Goal: Use online tool/utility: Utilize a website feature to perform a specific function

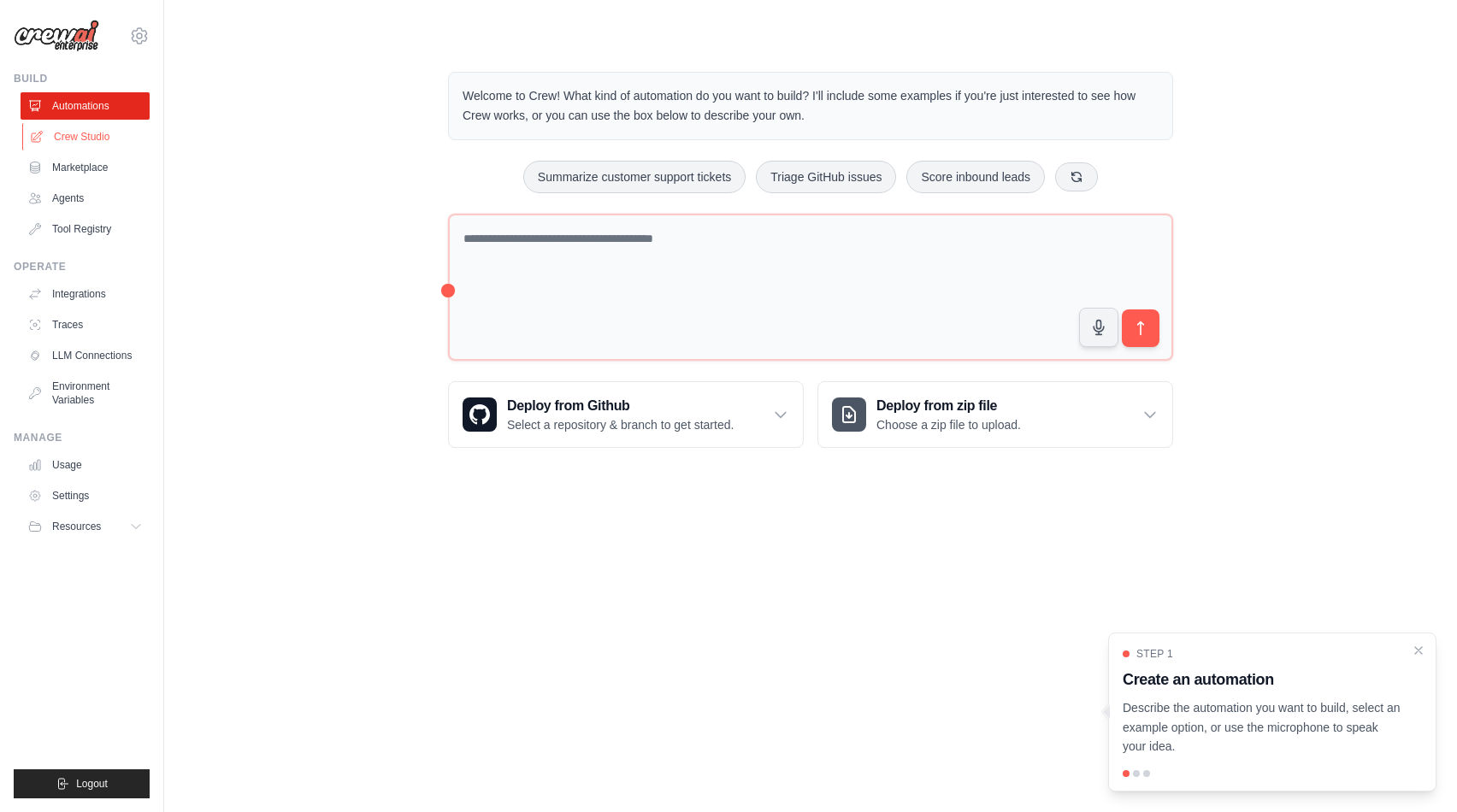
click at [104, 143] on link "Crew Studio" at bounding box center [86, 136] width 129 height 28
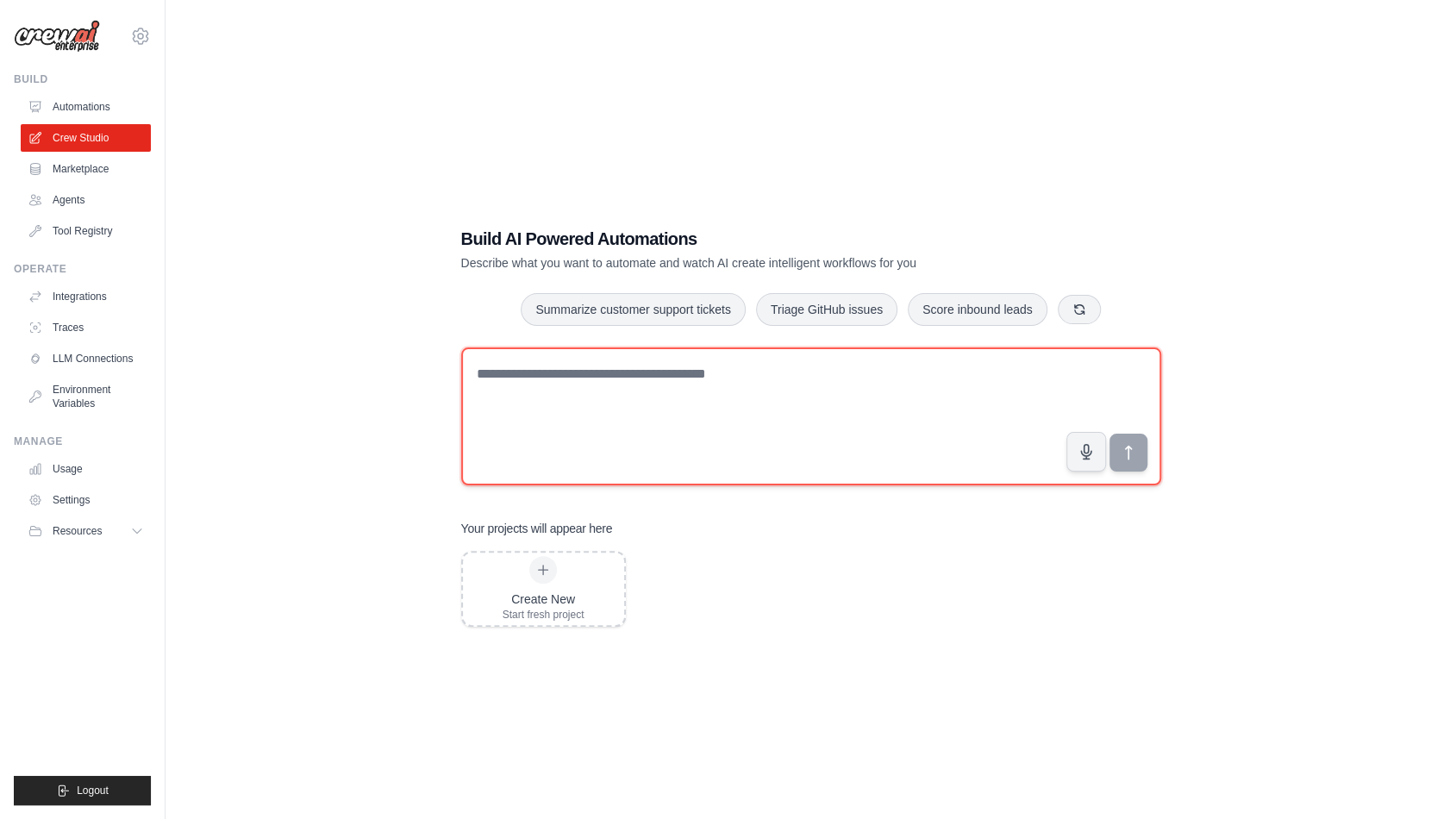
click at [650, 395] on textarea at bounding box center [812, 416] width 700 height 138
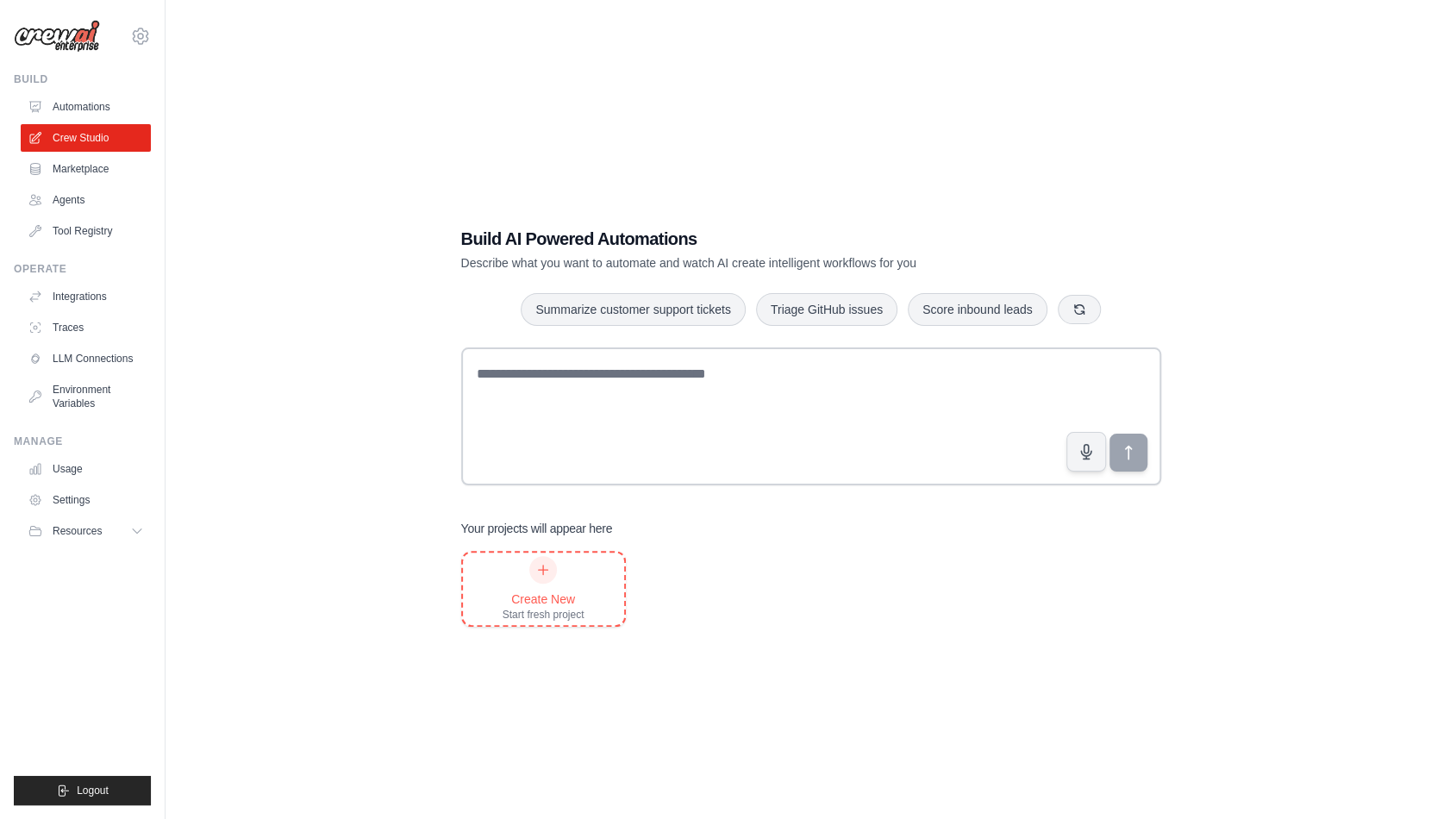
click at [566, 582] on div "Create New Start fresh project" at bounding box center [544, 589] width 82 height 66
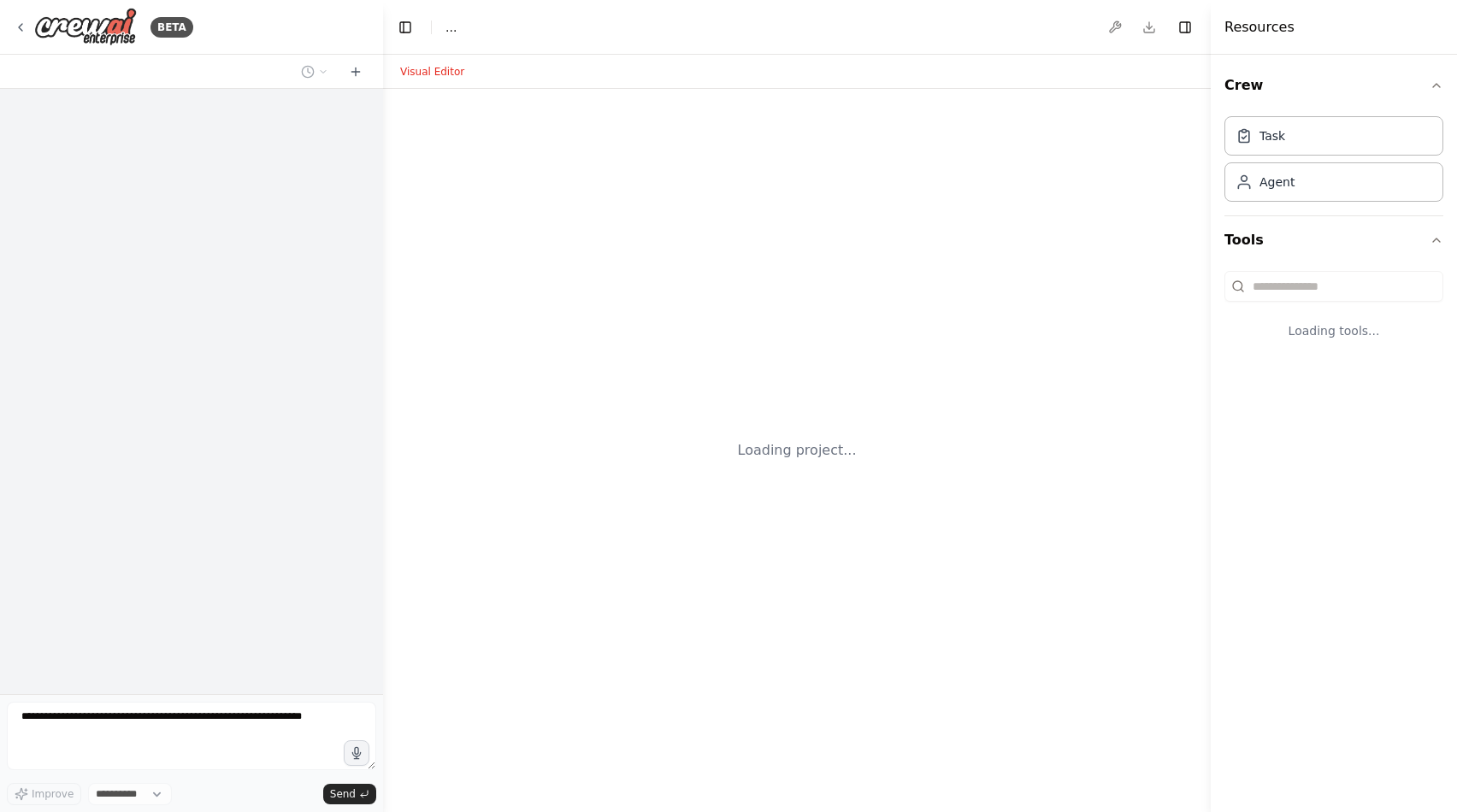
select select "****"
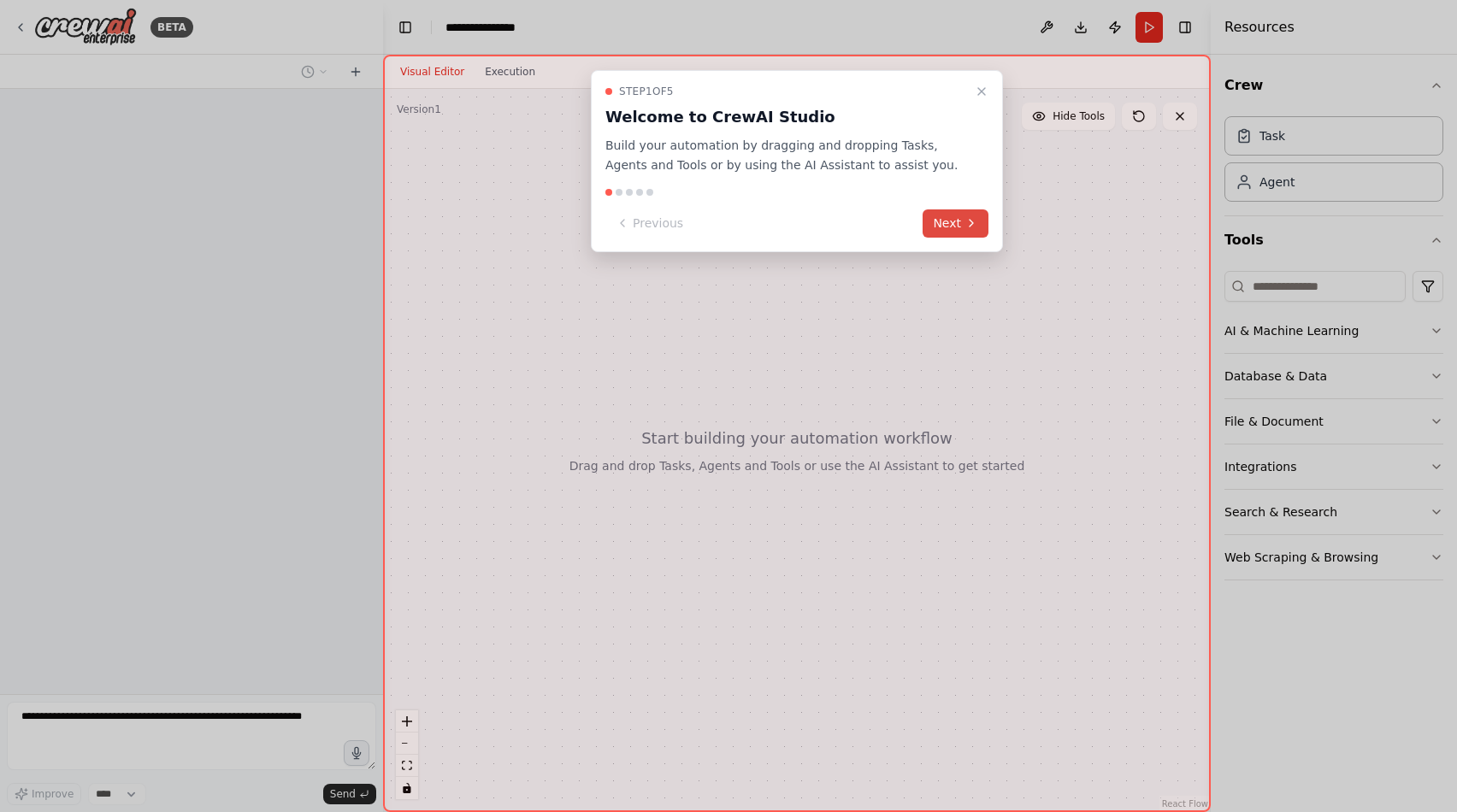
click at [967, 219] on icon at bounding box center [971, 222] width 13 height 13
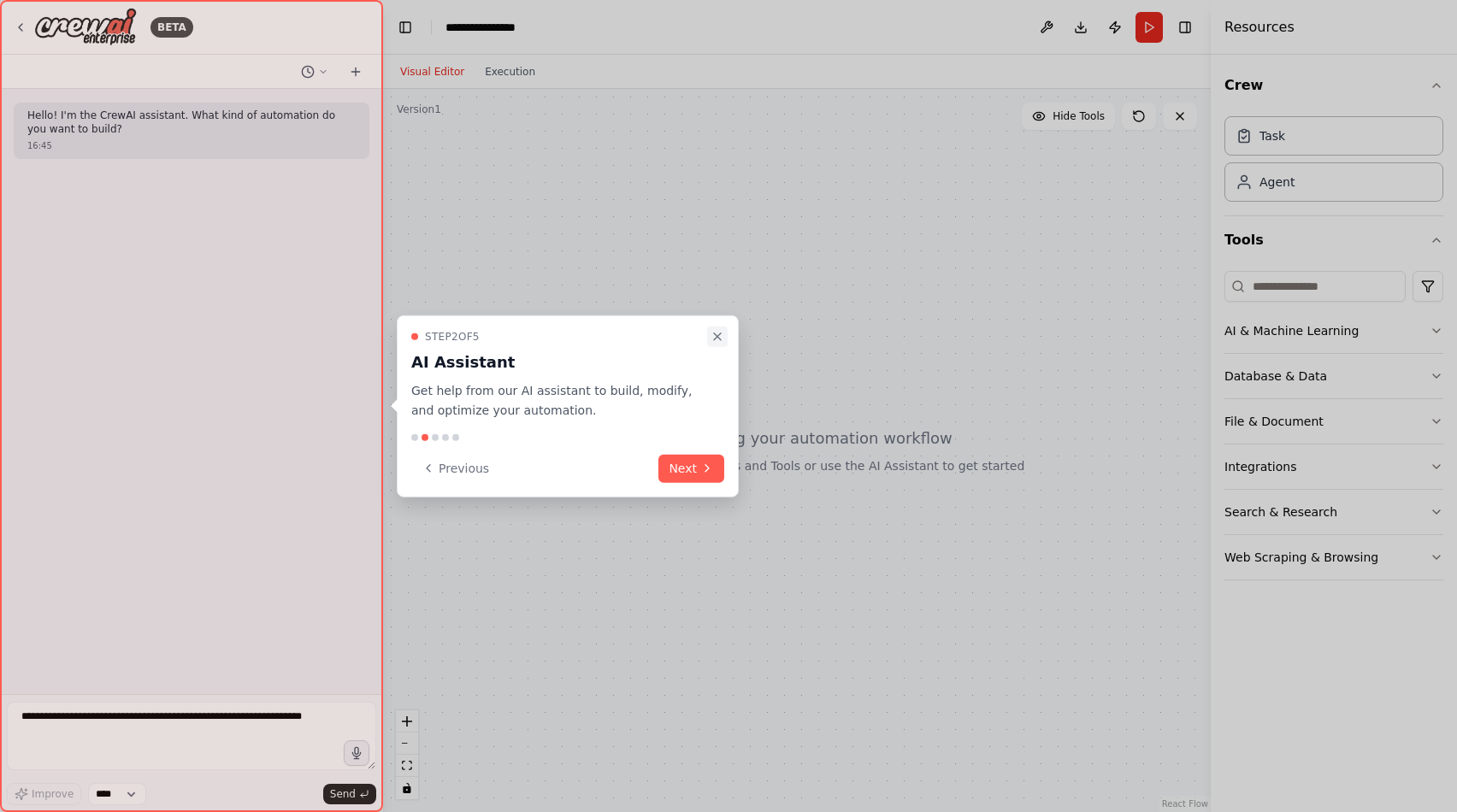
click at [717, 338] on icon "Close walkthrough" at bounding box center [717, 336] width 13 height 13
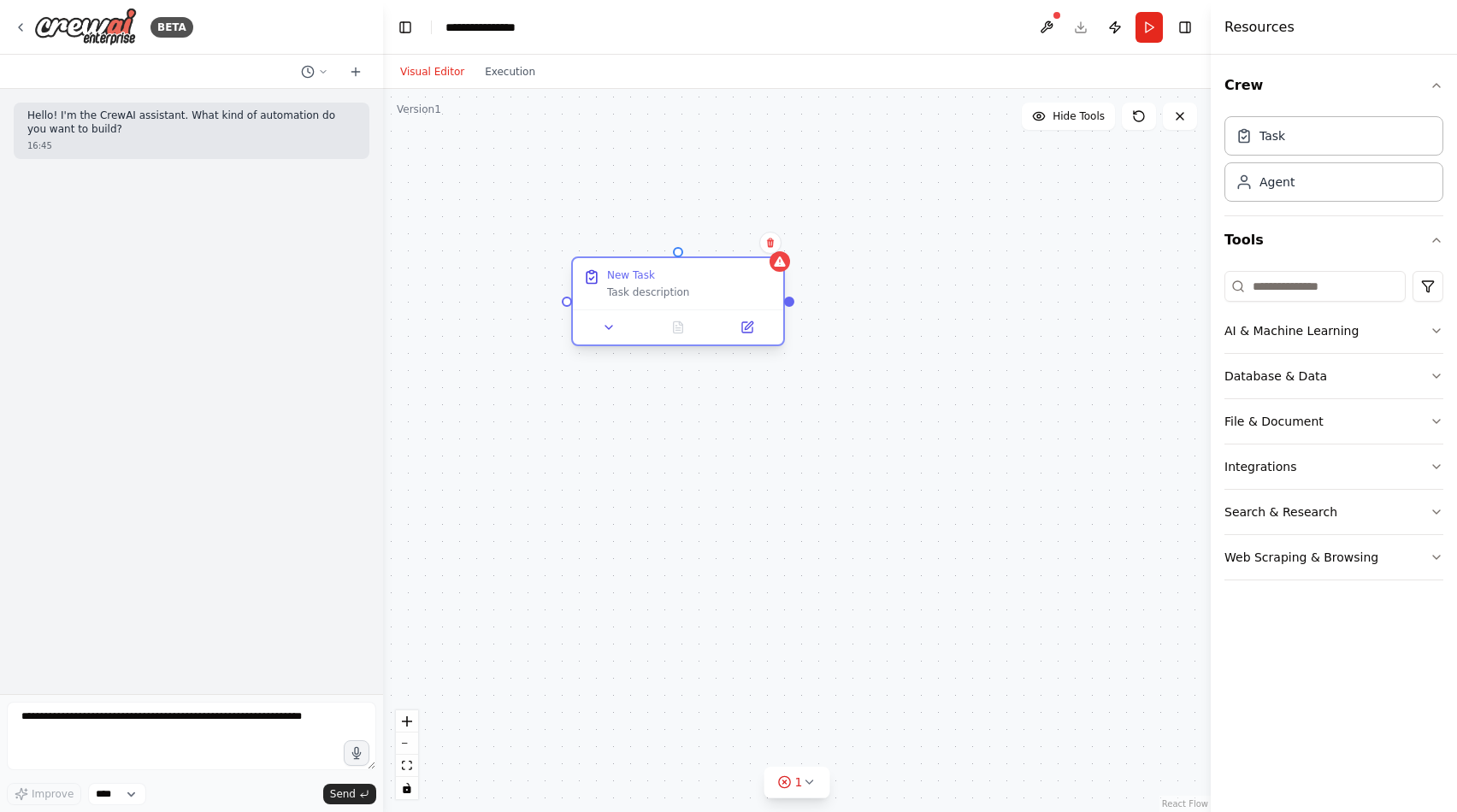
drag, startPoint x: 708, startPoint y: 287, endPoint x: 624, endPoint y: 294, distance: 84.3
click at [624, 294] on div "New Task Task description" at bounding box center [690, 284] width 166 height 31
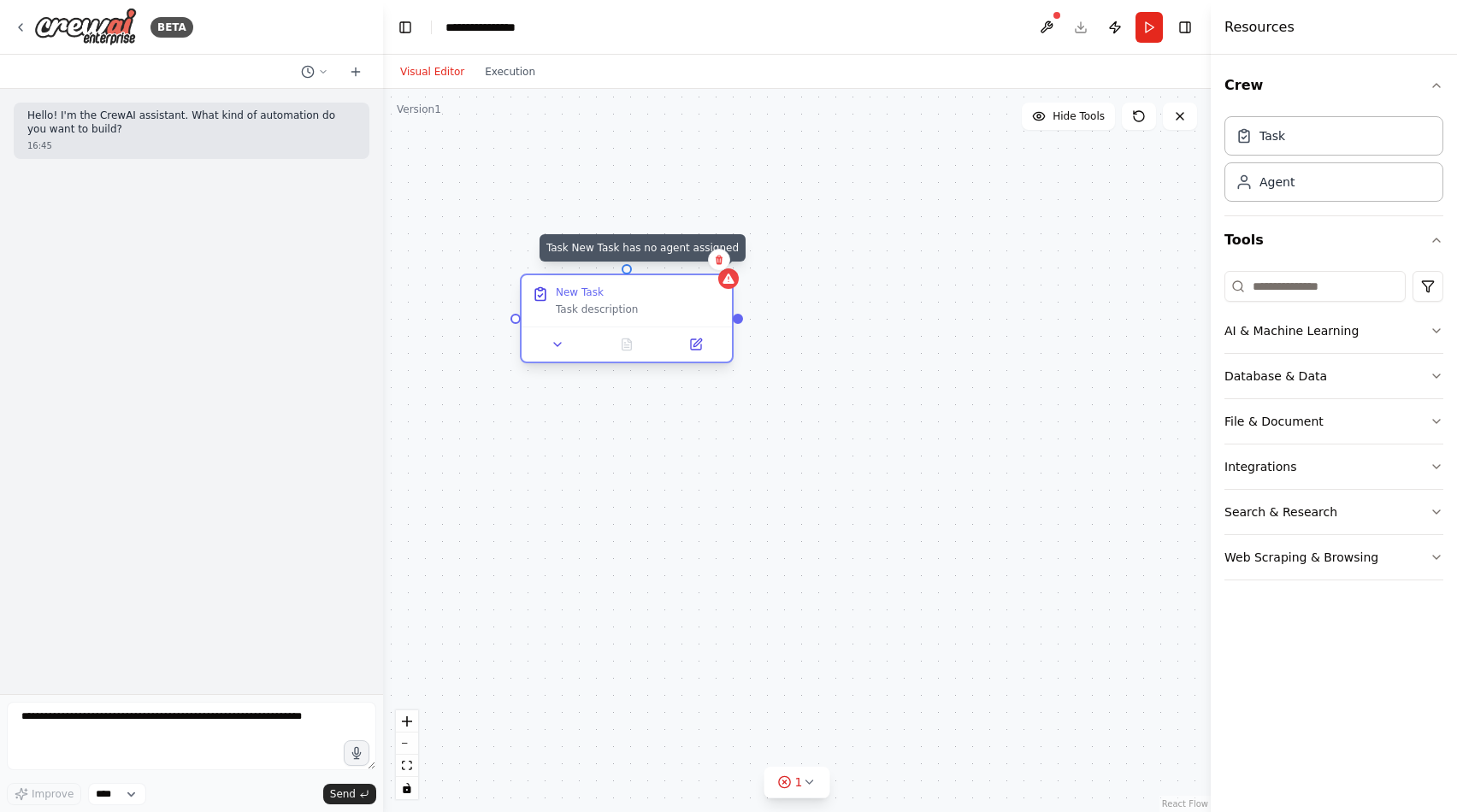
click at [731, 281] on icon at bounding box center [728, 278] width 12 height 11
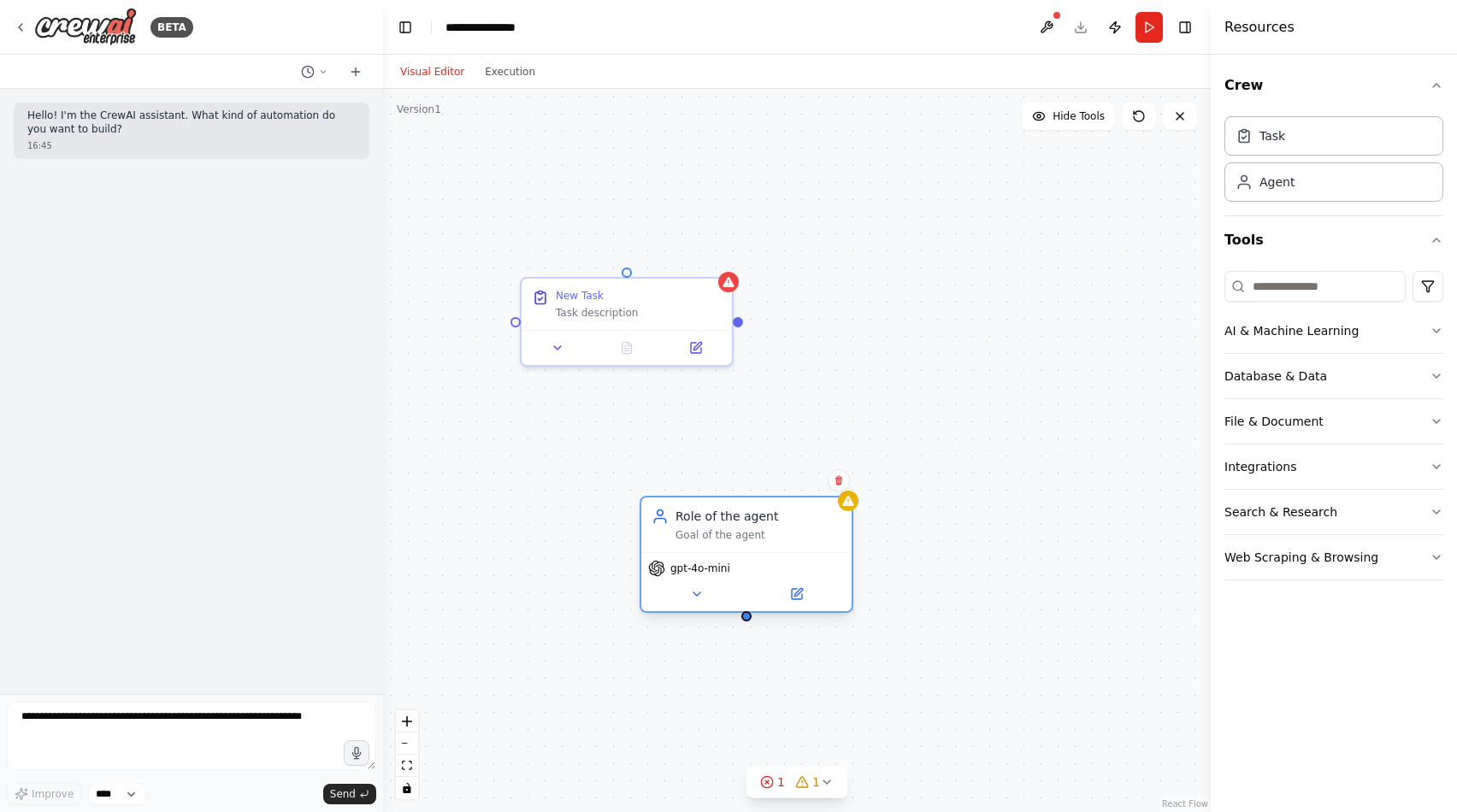
drag, startPoint x: 780, startPoint y: 528, endPoint x: 602, endPoint y: 516, distance: 178.4
click at [675, 520] on div "Role of the agent Goal of the agent" at bounding box center [758, 524] width 166 height 35
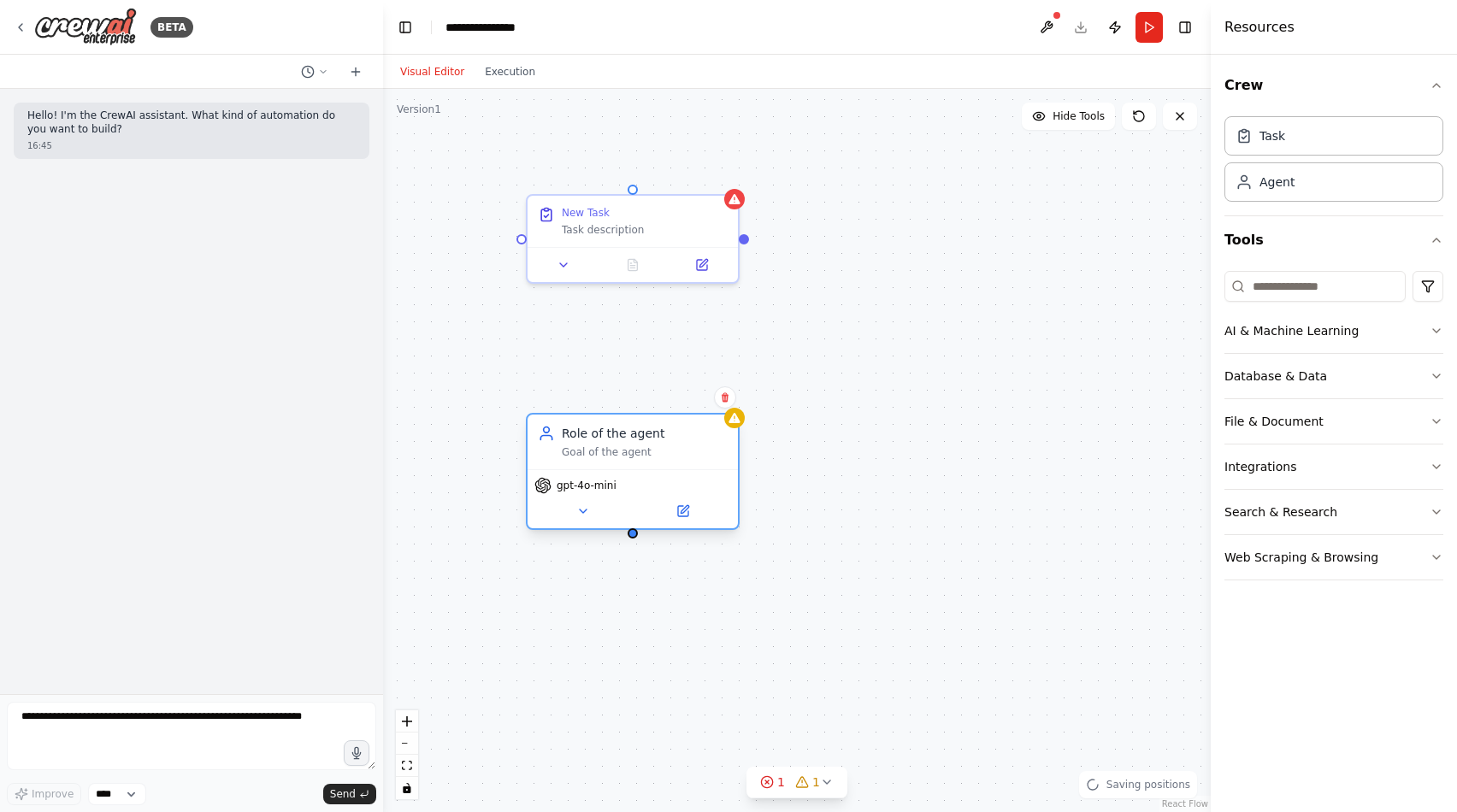
drag, startPoint x: 638, startPoint y: 617, endPoint x: 722, endPoint y: 563, distance: 99.9
click at [718, 571] on div "New Task Task description Role of the agent Goal of the agent gpt-4o-mini" at bounding box center [796, 451] width 828 height 723
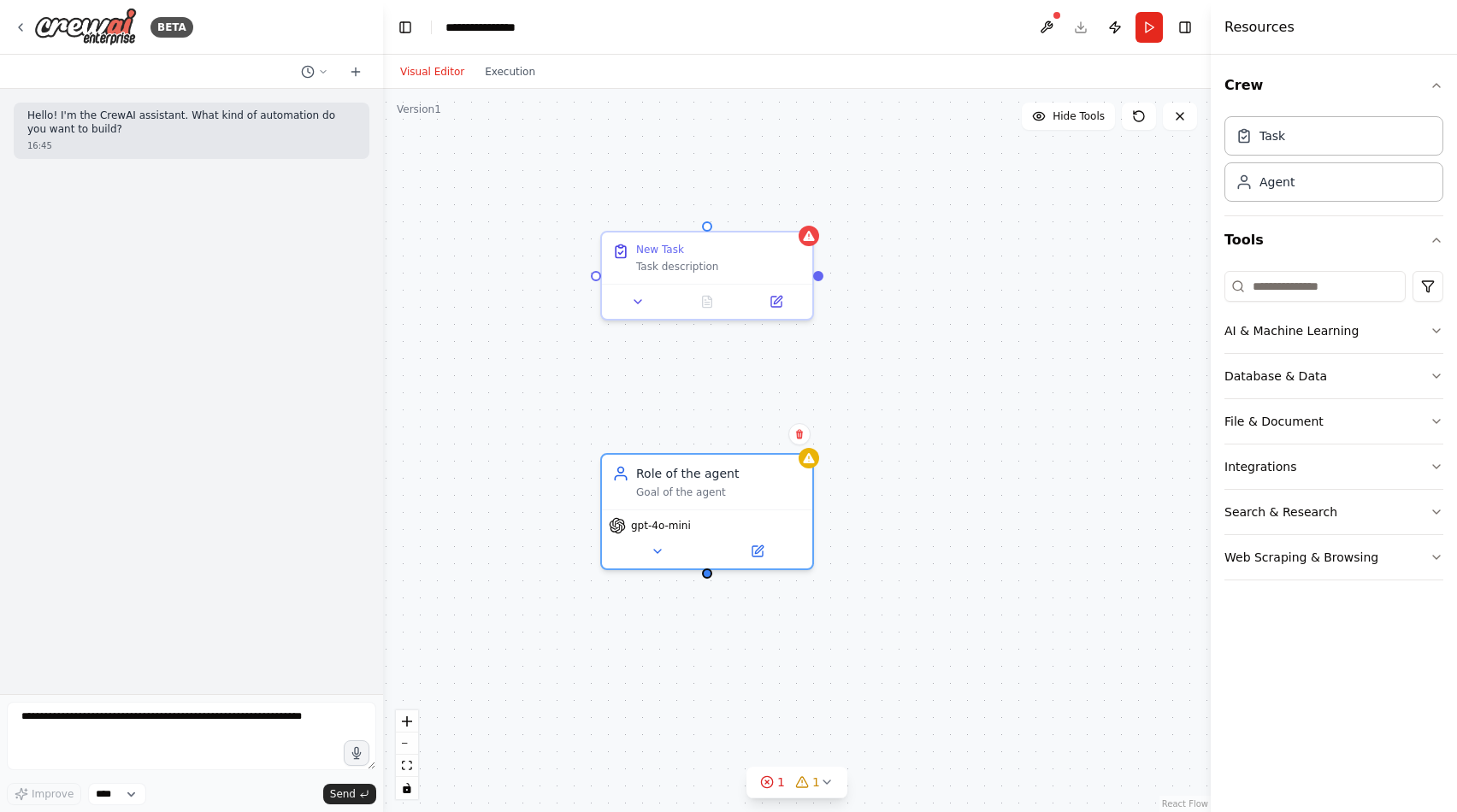
click at [700, 457] on div "New Task Task description Role of the agent Goal of the agent gpt-4o-mini" at bounding box center [796, 451] width 828 height 723
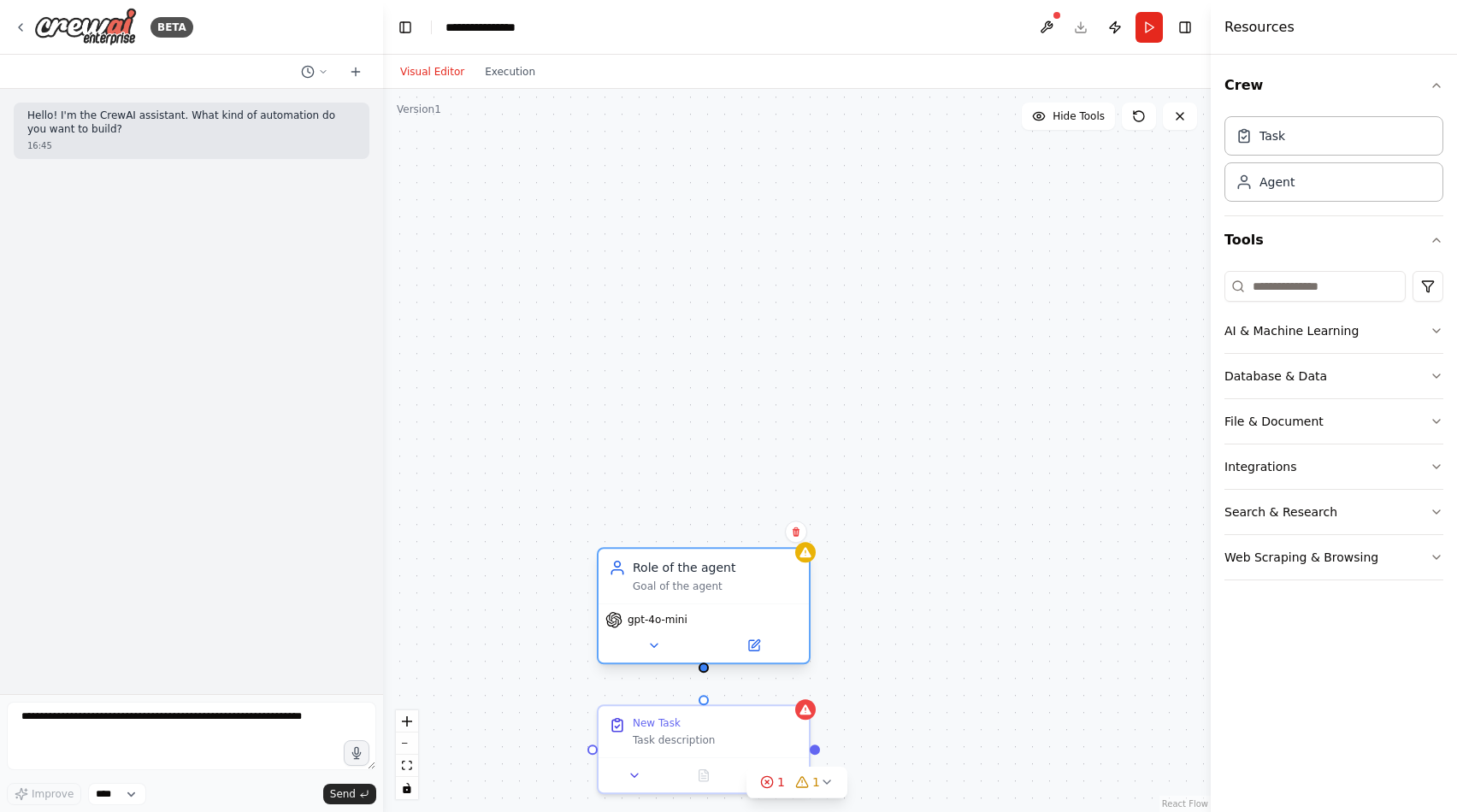
drag, startPoint x: 758, startPoint y: 454, endPoint x: 724, endPoint y: 554, distance: 105.6
click at [724, 559] on div "Role of the agent" at bounding box center [715, 568] width 166 height 17
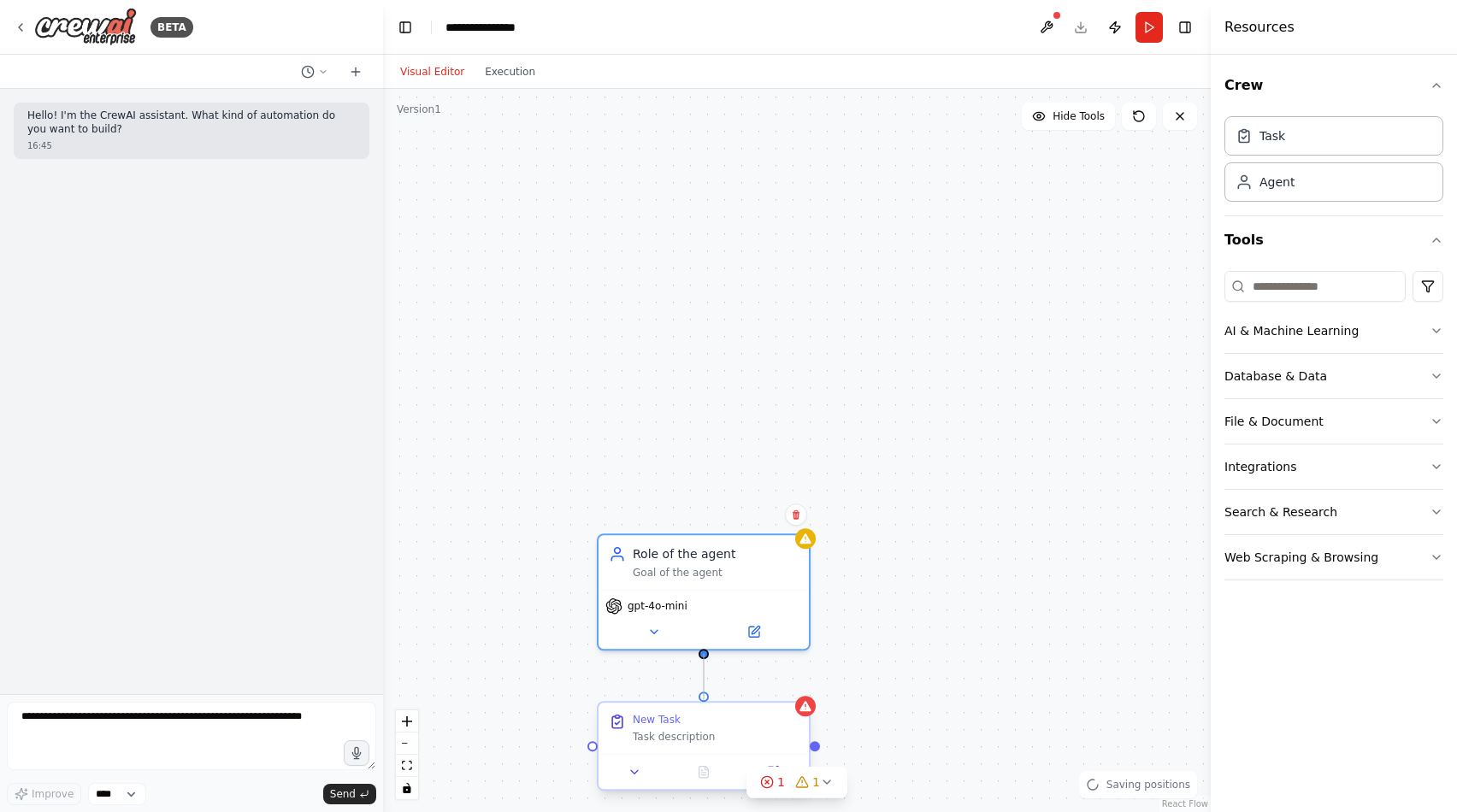
drag, startPoint x: 706, startPoint y: 654, endPoint x: 704, endPoint y: 706, distance: 52.0
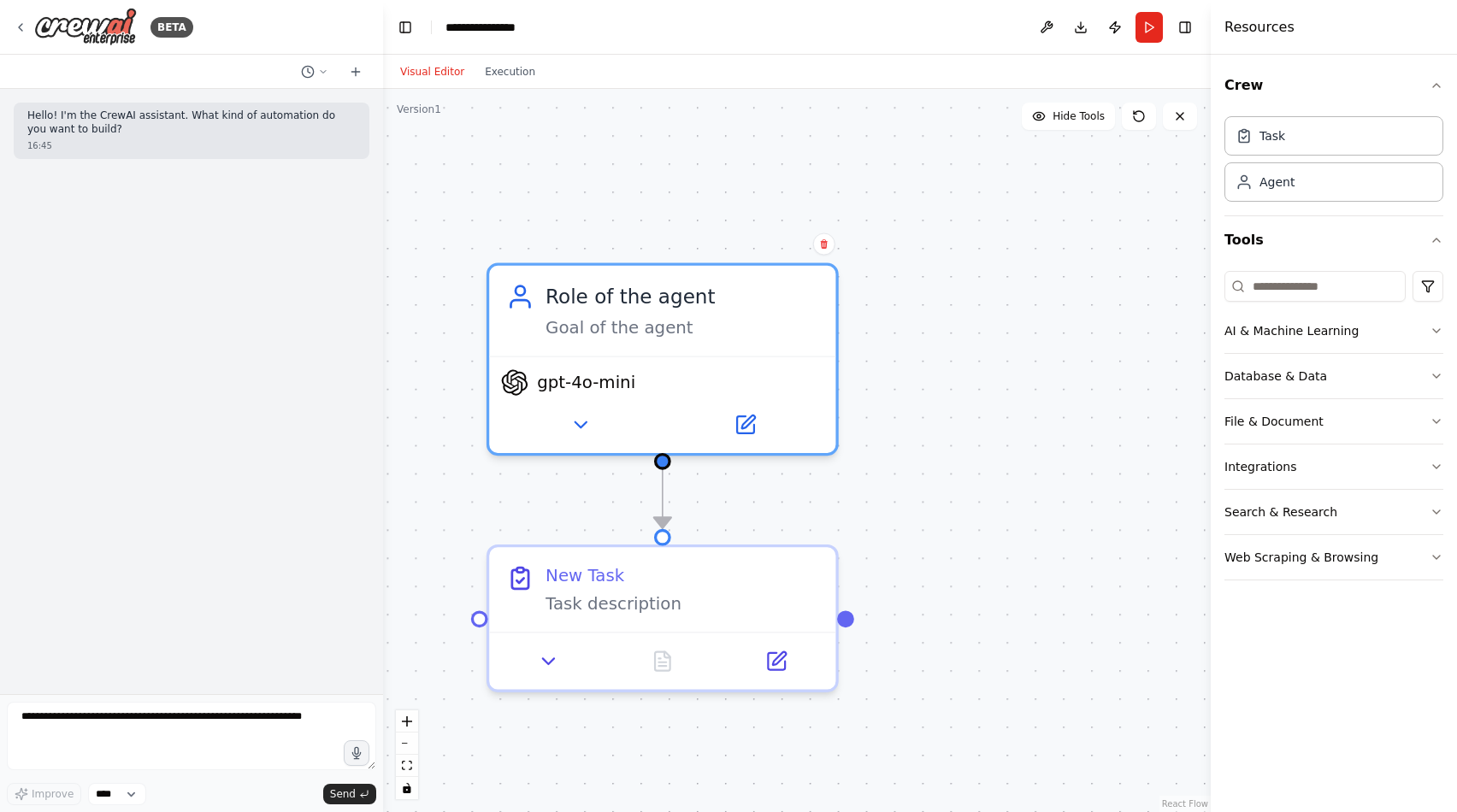
drag, startPoint x: 921, startPoint y: 573, endPoint x: 962, endPoint y: 351, distance: 225.8
click at [962, 351] on div ".deletable-edge-delete-btn { width: 20px; height: 20px; border: 0px solid #ffff…" at bounding box center [796, 451] width 828 height 723
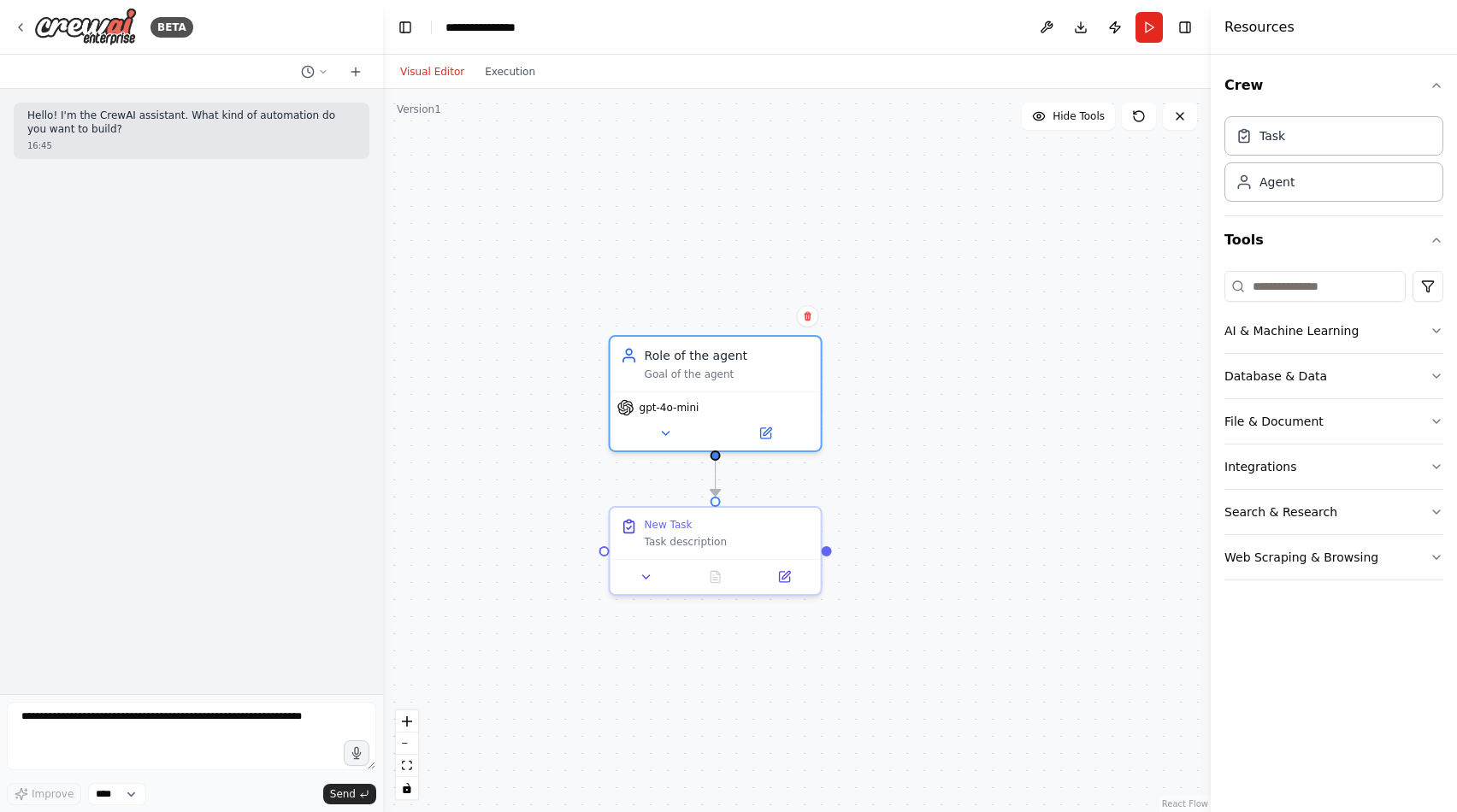
drag, startPoint x: 951, startPoint y: 288, endPoint x: 784, endPoint y: 222, distance: 179.6
click at [785, 220] on div ".deletable-edge-delete-btn { width: 20px; height: 20px; border: 0px solid #ffff…" at bounding box center [796, 451] width 828 height 723
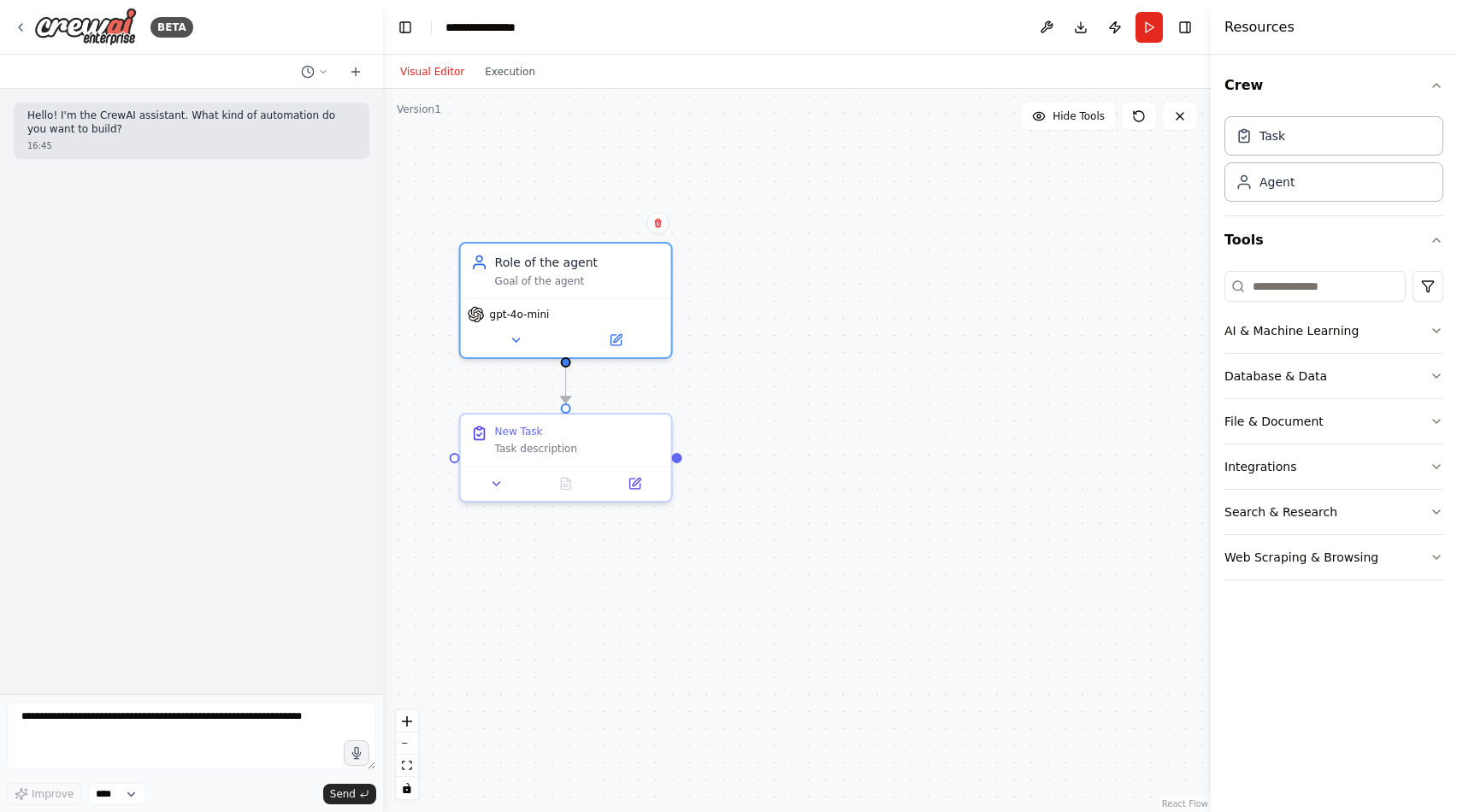
drag, startPoint x: 877, startPoint y: 312, endPoint x: 972, endPoint y: 304, distance: 95.3
click at [972, 304] on div ".deletable-edge-delete-btn { width: 20px; height: 20px; border: 0px solid #ffff…" at bounding box center [796, 451] width 828 height 723
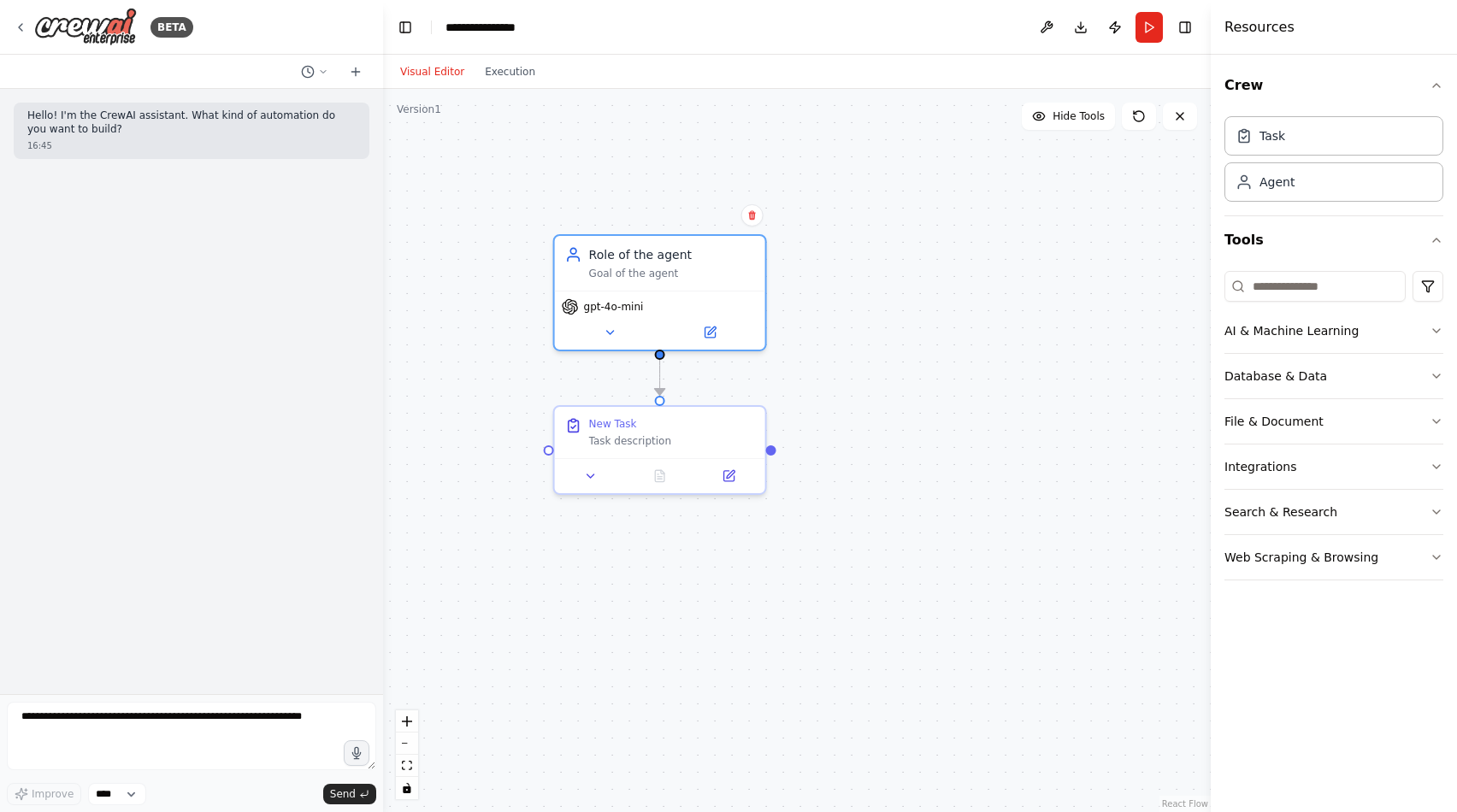
click at [216, 323] on div "Hello! I'm the CrewAI assistant. What kind of automation do you want to build? …" at bounding box center [191, 391] width 383 height 605
